Goal: Information Seeking & Learning: Understand process/instructions

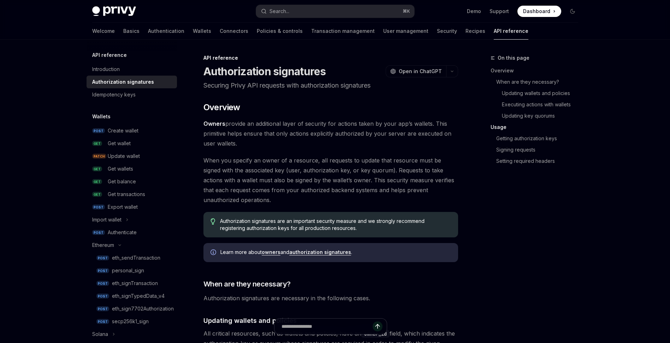
scroll to position [854, 0]
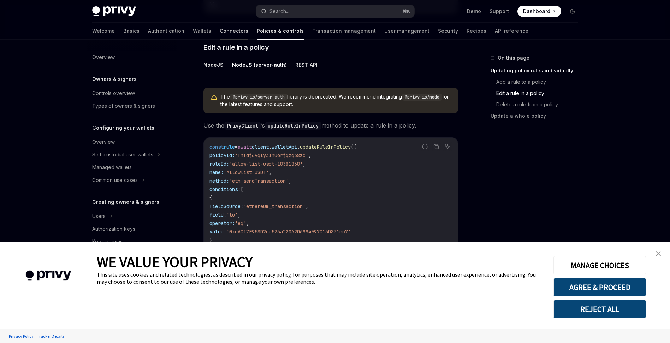
scroll to position [154, 0]
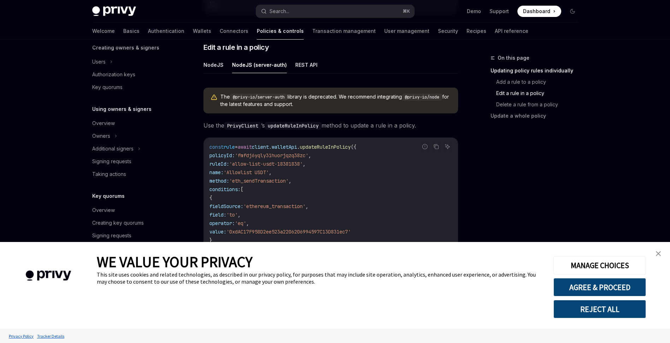
click at [660, 254] on img "close banner" at bounding box center [658, 253] width 5 height 5
